Goal: Task Accomplishment & Management: Use online tool/utility

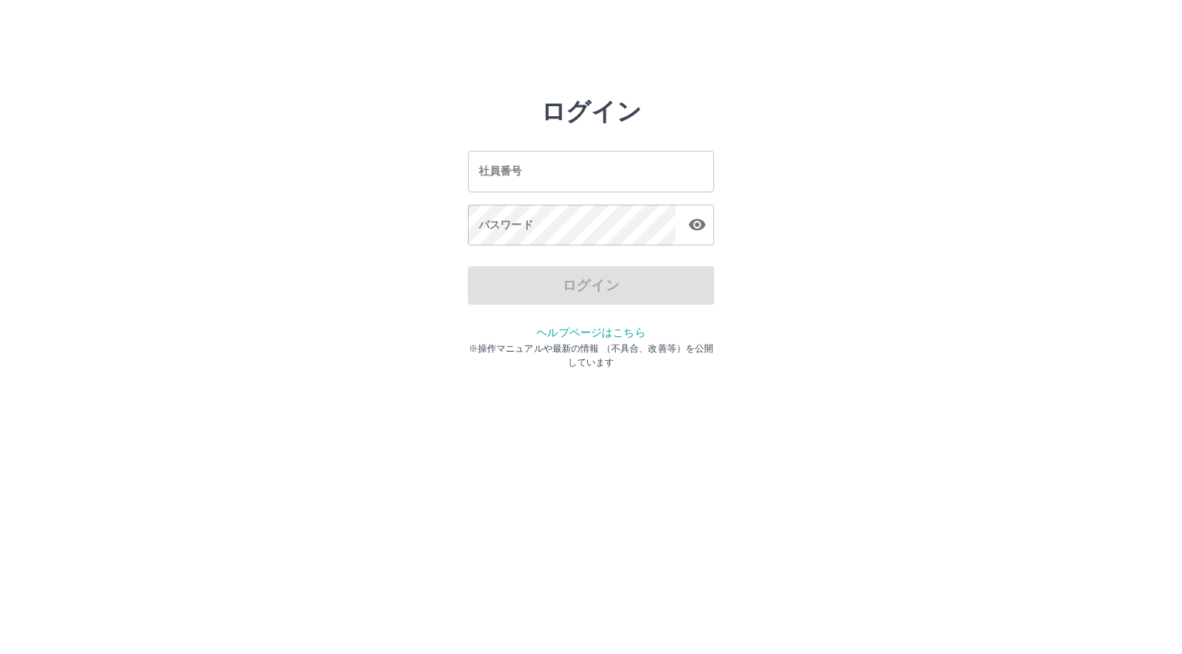
click at [536, 180] on input "社員番号" at bounding box center [591, 171] width 246 height 41
type input "*******"
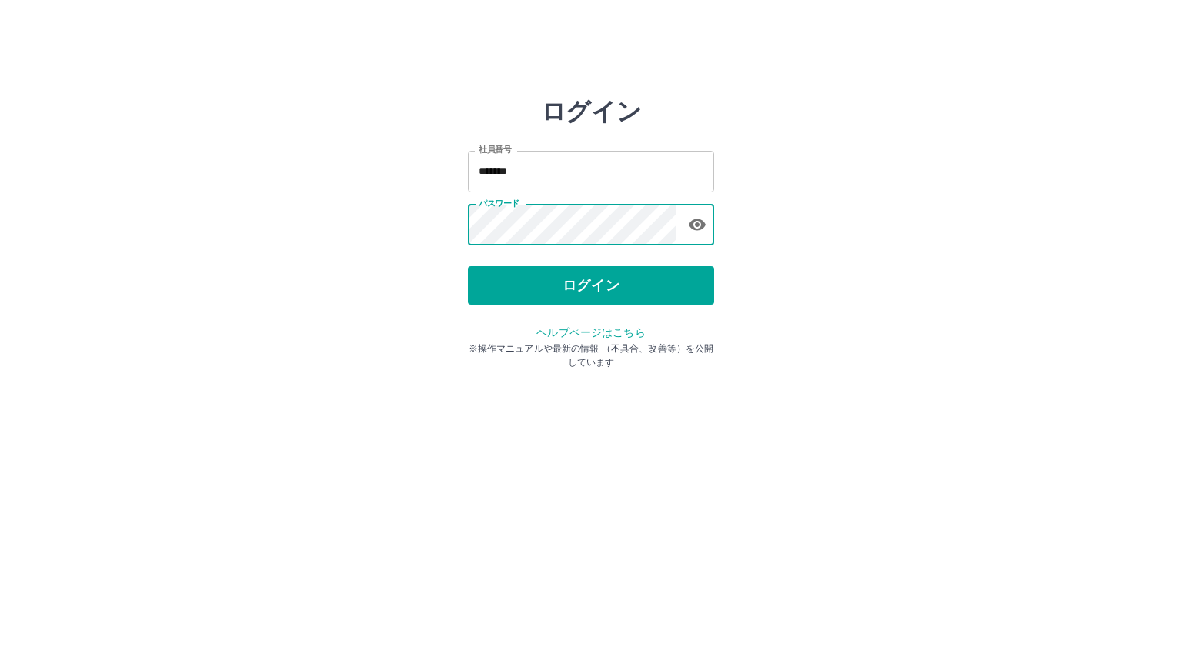
click at [586, 290] on button "ログイン" at bounding box center [591, 285] width 246 height 38
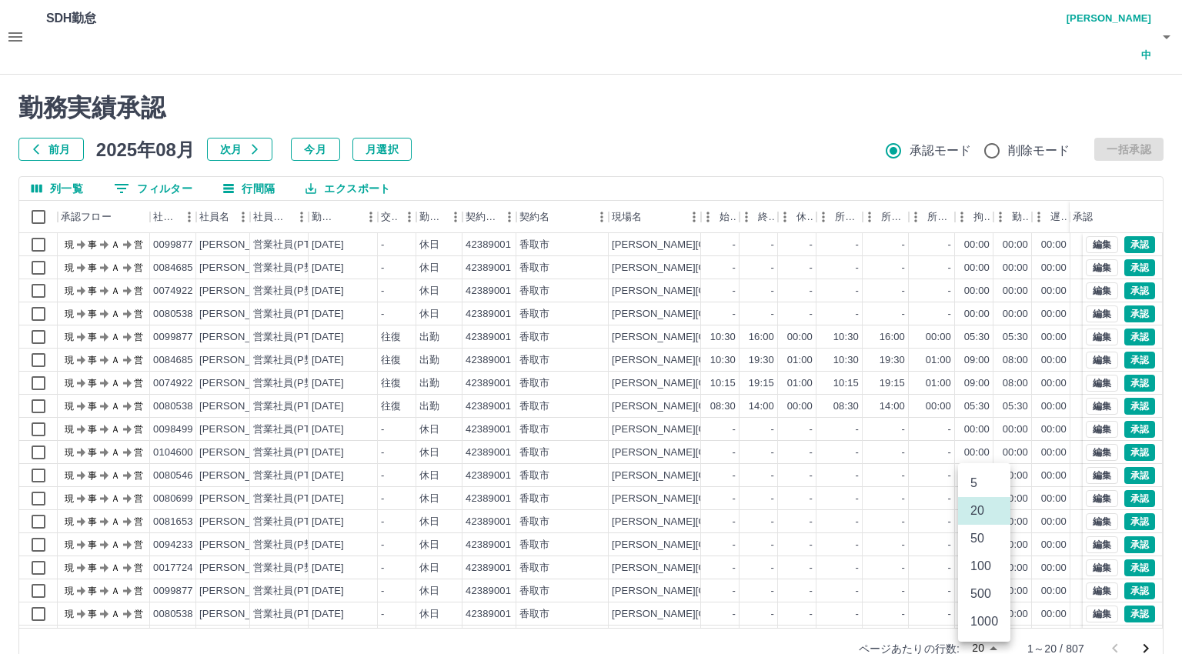
click at [975, 614] on body "SDH勤怠 [PERSON_NAME]中 勤務実績承認 前月 [DATE] 次月 今月 月選択 承認モード 削除モード 一括承認 列一覧 0 フィルター 行間…" at bounding box center [591, 343] width 1182 height 687
click at [977, 592] on li "500" at bounding box center [984, 594] width 52 height 28
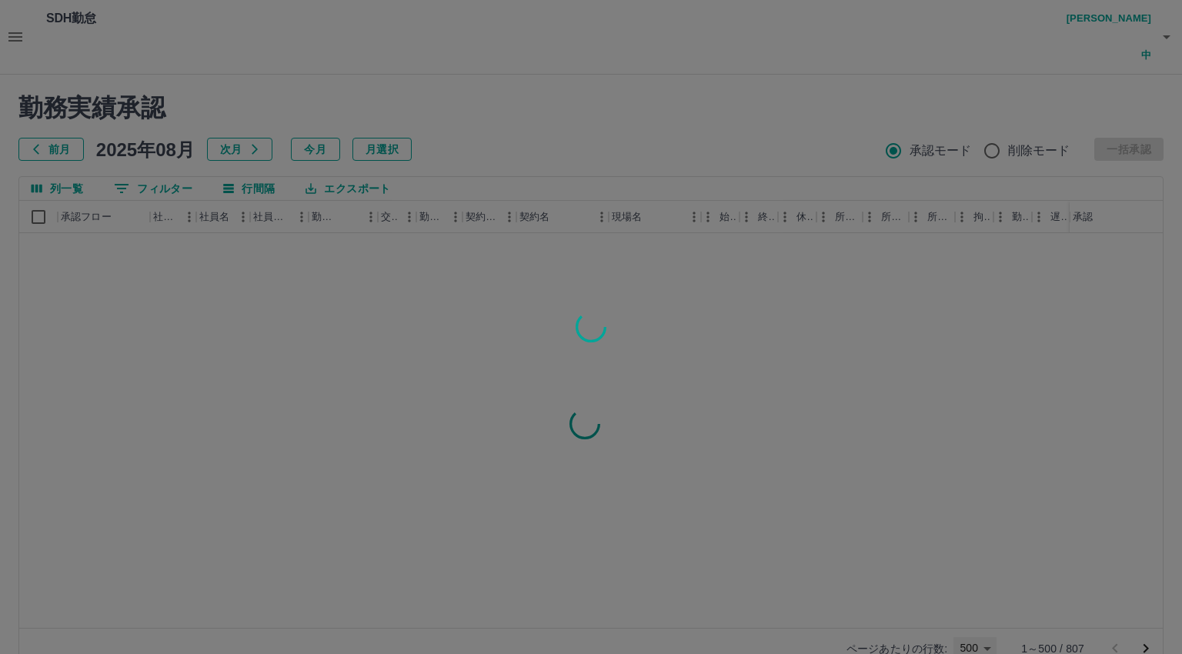
type input "***"
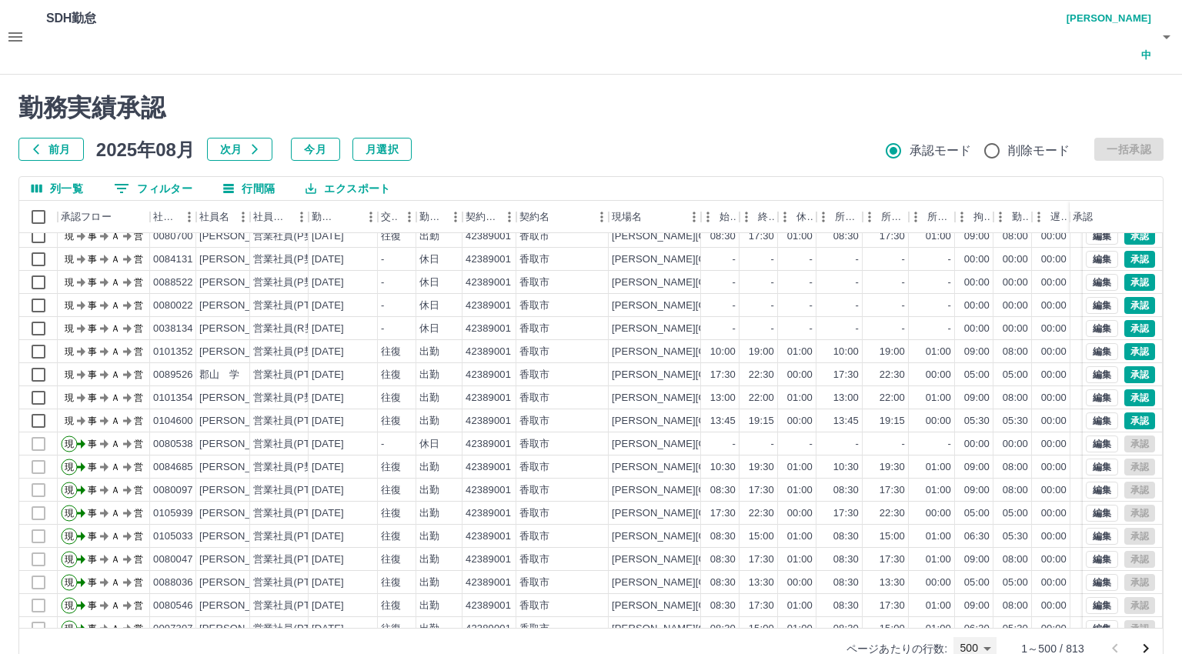
scroll to position [5442, 0]
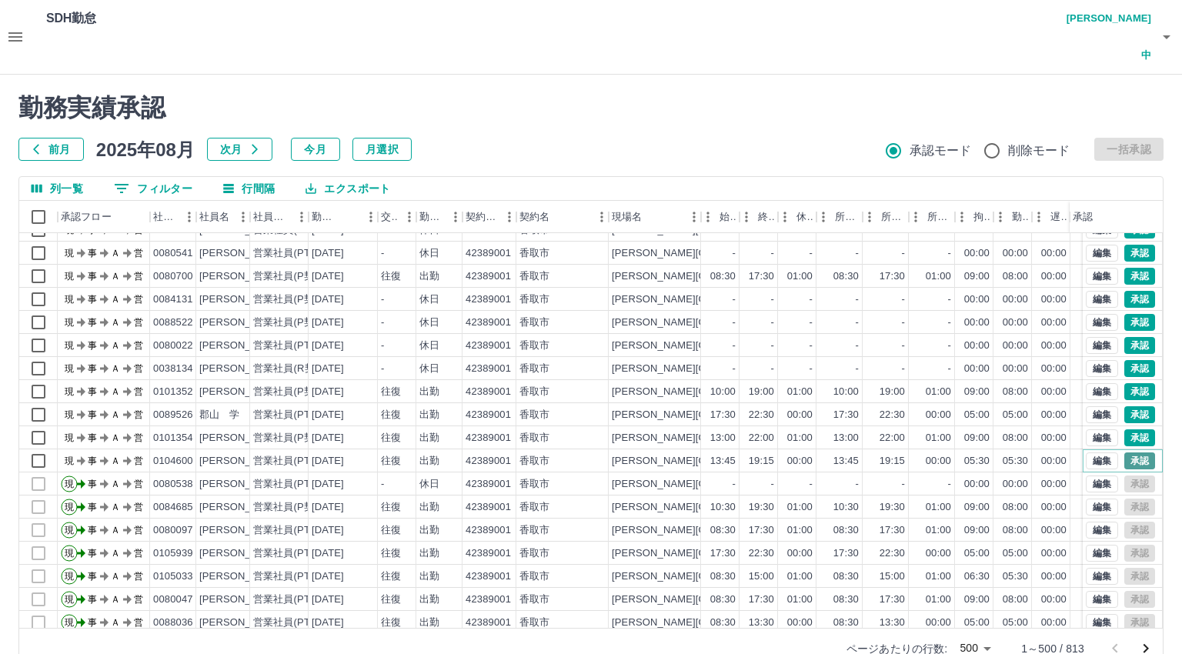
click at [1131, 453] on button "承認" at bounding box center [1140, 461] width 31 height 17
click at [1125, 430] on button "承認" at bounding box center [1140, 438] width 31 height 17
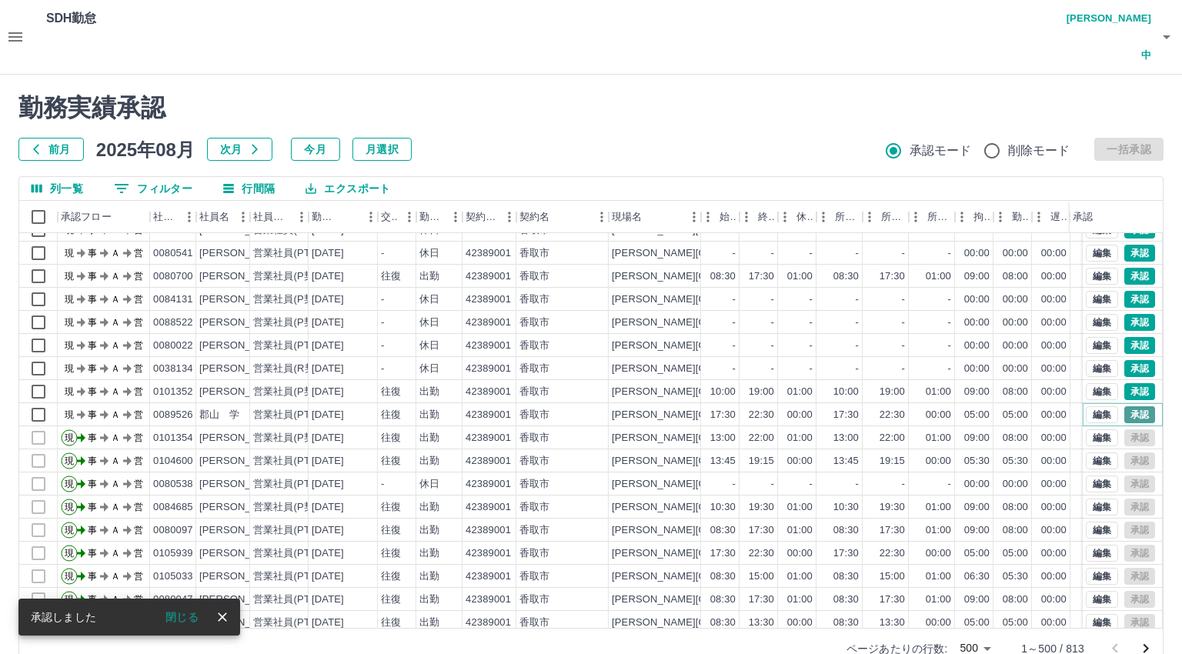
click at [1130, 406] on button "承認" at bounding box center [1140, 414] width 31 height 17
click at [1125, 383] on button "承認" at bounding box center [1140, 391] width 31 height 17
click at [1130, 360] on button "承認" at bounding box center [1140, 368] width 31 height 17
click at [1129, 337] on button "承認" at bounding box center [1140, 345] width 31 height 17
click at [1125, 314] on button "承認" at bounding box center [1140, 322] width 31 height 17
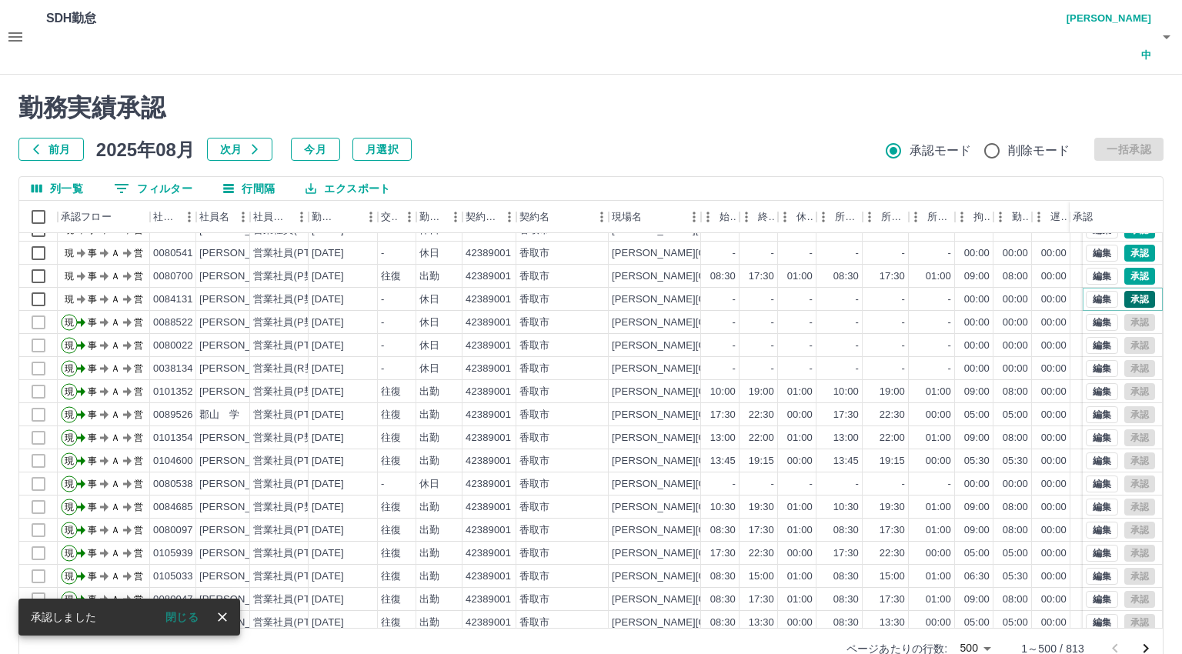
click at [1126, 291] on button "承認" at bounding box center [1140, 299] width 31 height 17
click at [1125, 268] on button "承認" at bounding box center [1140, 276] width 31 height 17
click at [1129, 245] on button "承認" at bounding box center [1140, 253] width 31 height 17
